Goal: Information Seeking & Learning: Learn about a topic

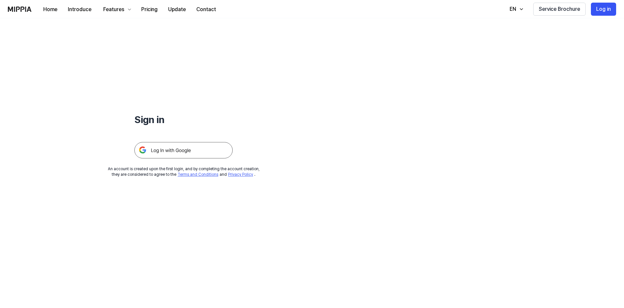
click at [219, 149] on img at bounding box center [183, 150] width 98 height 16
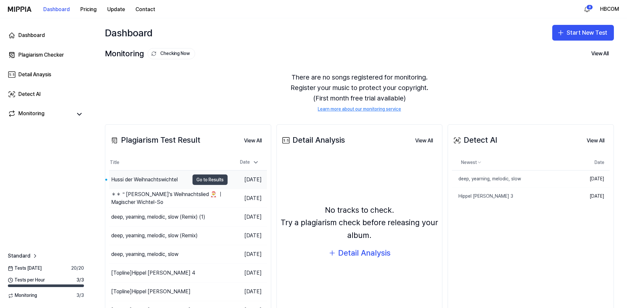
click at [202, 179] on button "Go to Results" at bounding box center [209, 180] width 35 height 10
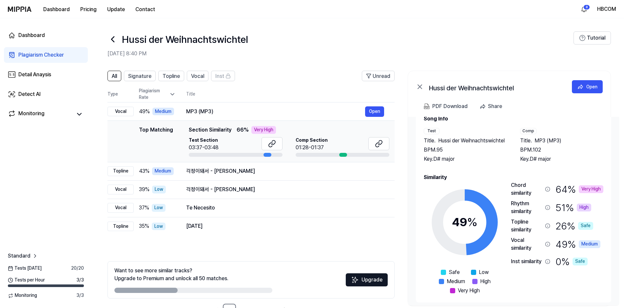
scroll to position [20, 0]
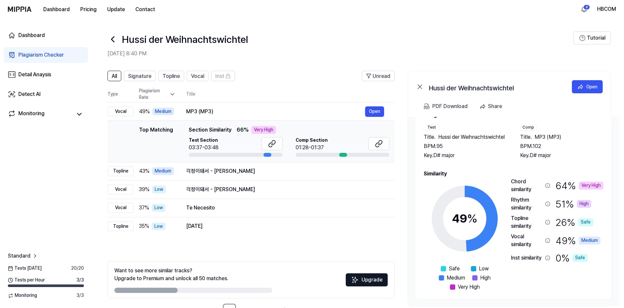
click at [256, 130] on div "Very High" at bounding box center [263, 130] width 25 height 8
click at [222, 130] on span "Section Similarity" at bounding box center [210, 130] width 43 height 8
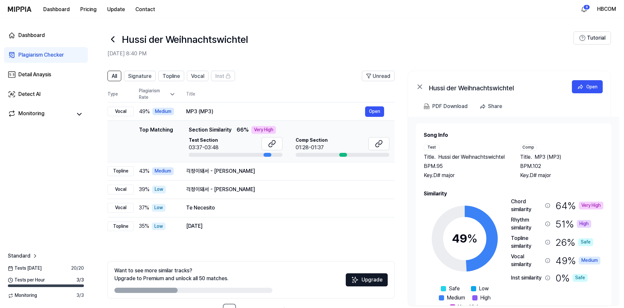
scroll to position [0, 0]
click at [268, 131] on div "Very High" at bounding box center [263, 130] width 25 height 8
click at [273, 146] on icon at bounding box center [272, 144] width 8 height 8
click at [378, 144] on icon at bounding box center [380, 143] width 4 height 4
click at [370, 112] on button "Open" at bounding box center [374, 111] width 19 height 10
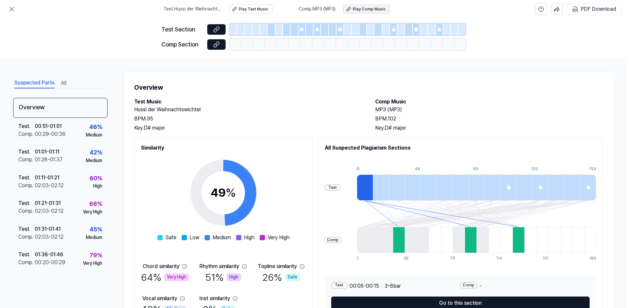
click at [366, 12] on button "Play Comp Music" at bounding box center [366, 9] width 47 height 9
click at [15, 10] on icon at bounding box center [12, 9] width 8 height 8
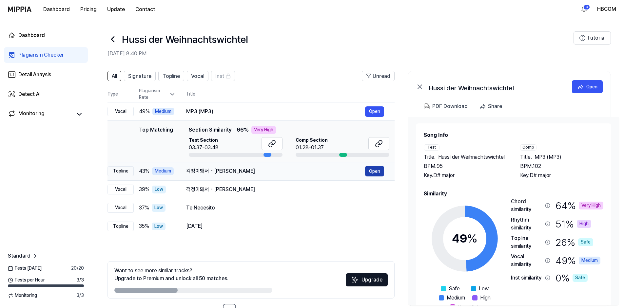
click at [371, 171] on button "Open" at bounding box center [374, 171] width 19 height 10
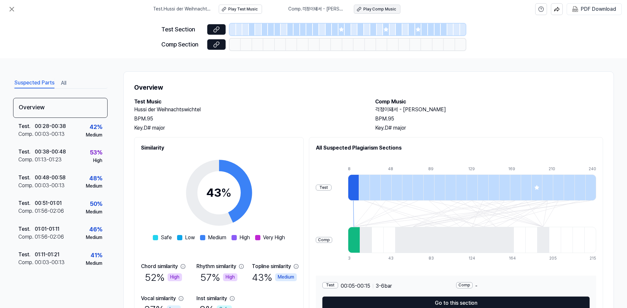
click at [361, 12] on button "Play Comp Music" at bounding box center [377, 9] width 47 height 9
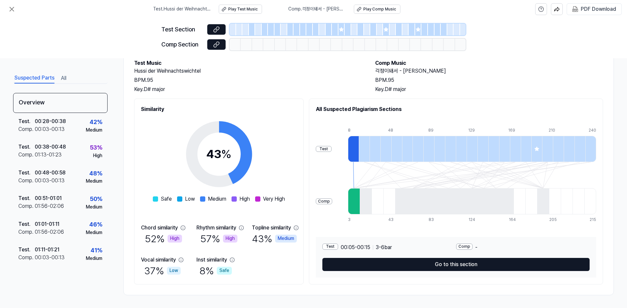
scroll to position [39, 0]
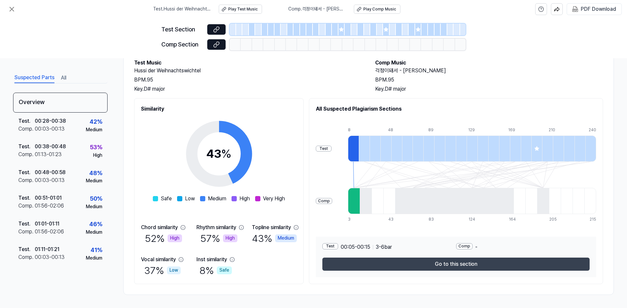
click at [447, 266] on button "Go to this section" at bounding box center [455, 264] width 267 height 13
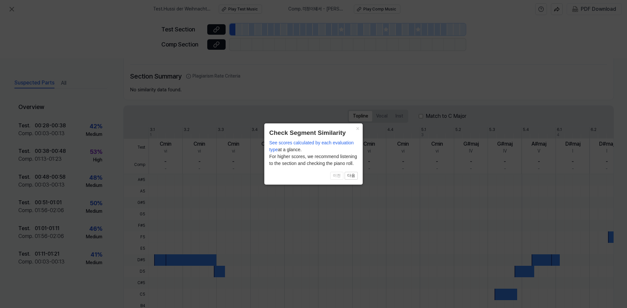
scroll to position [102, 0]
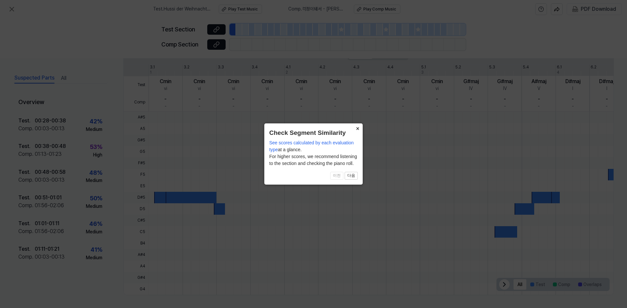
click at [357, 129] on button "×" at bounding box center [357, 128] width 10 height 9
